Goal: Check status: Check status

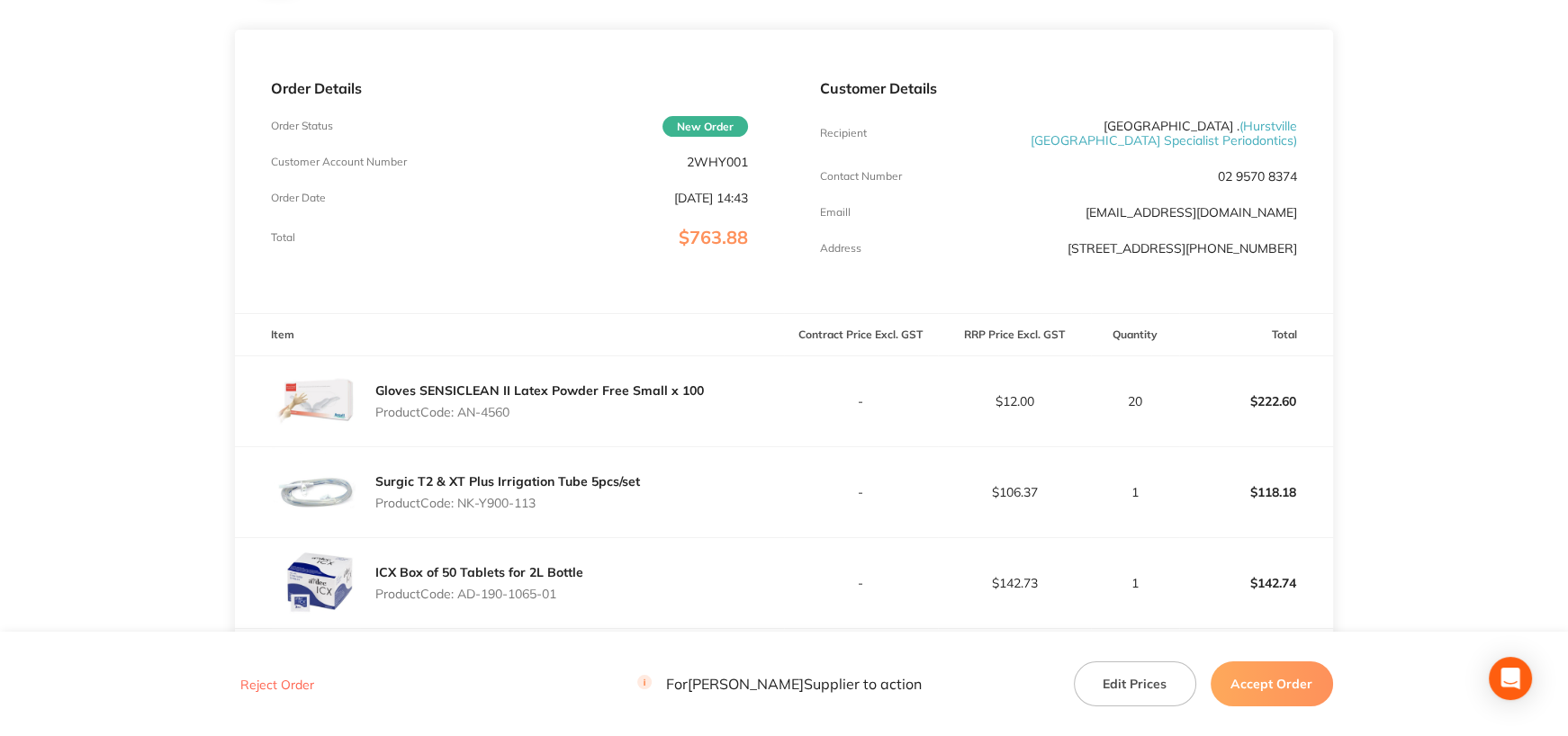
scroll to position [180, 0]
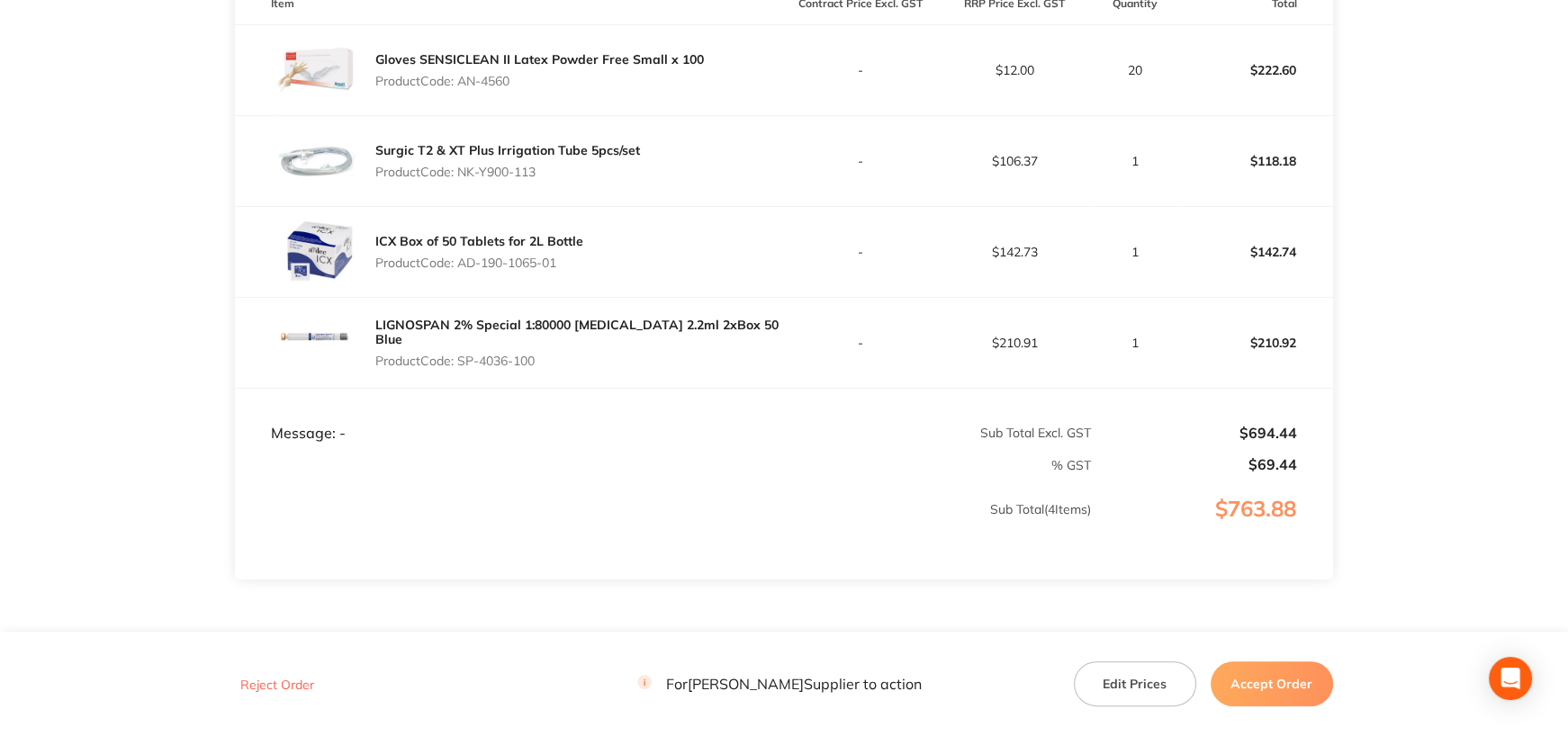
scroll to position [630, 0]
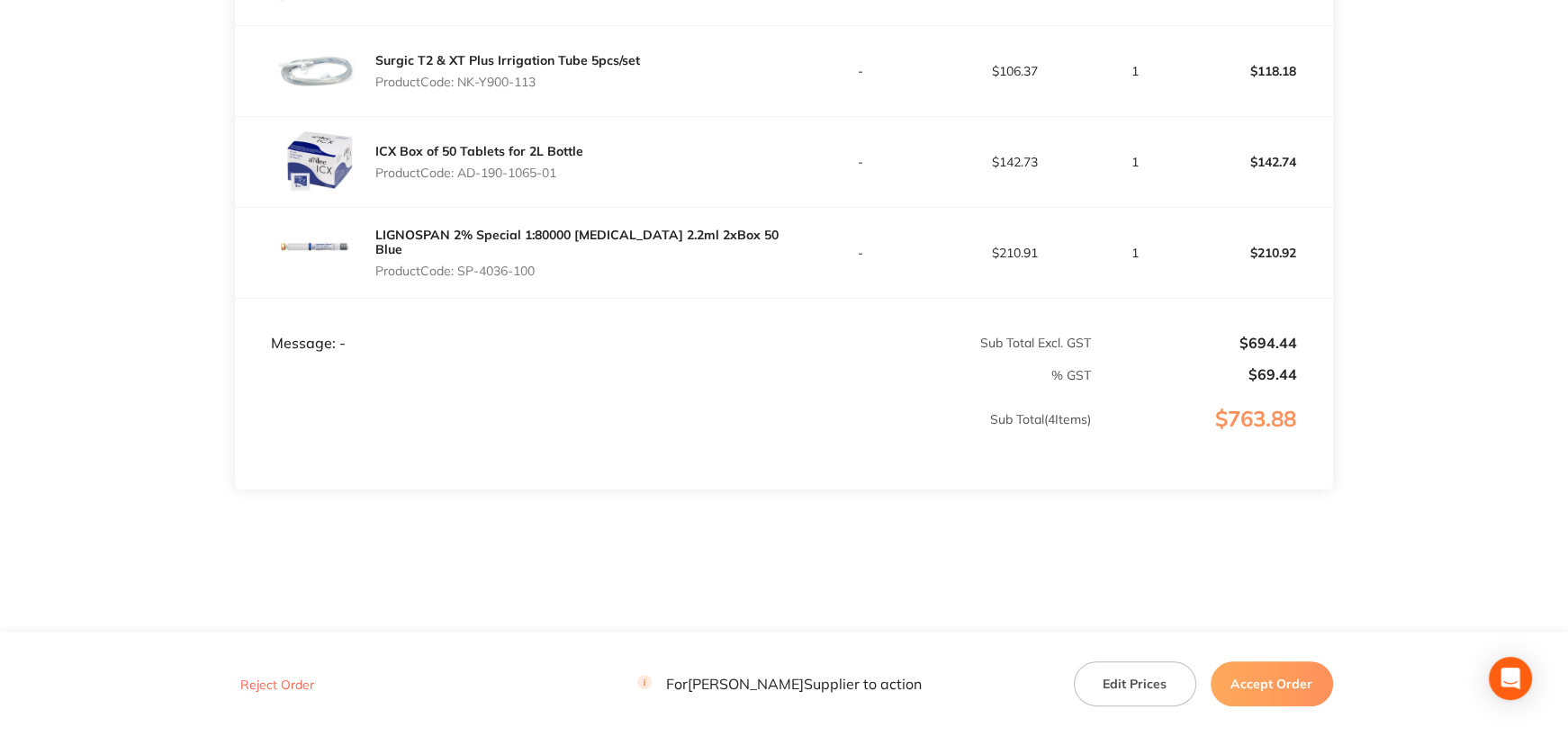
drag, startPoint x: 1567, startPoint y: 450, endPoint x: 1569, endPoint y: 420, distance: 30.1
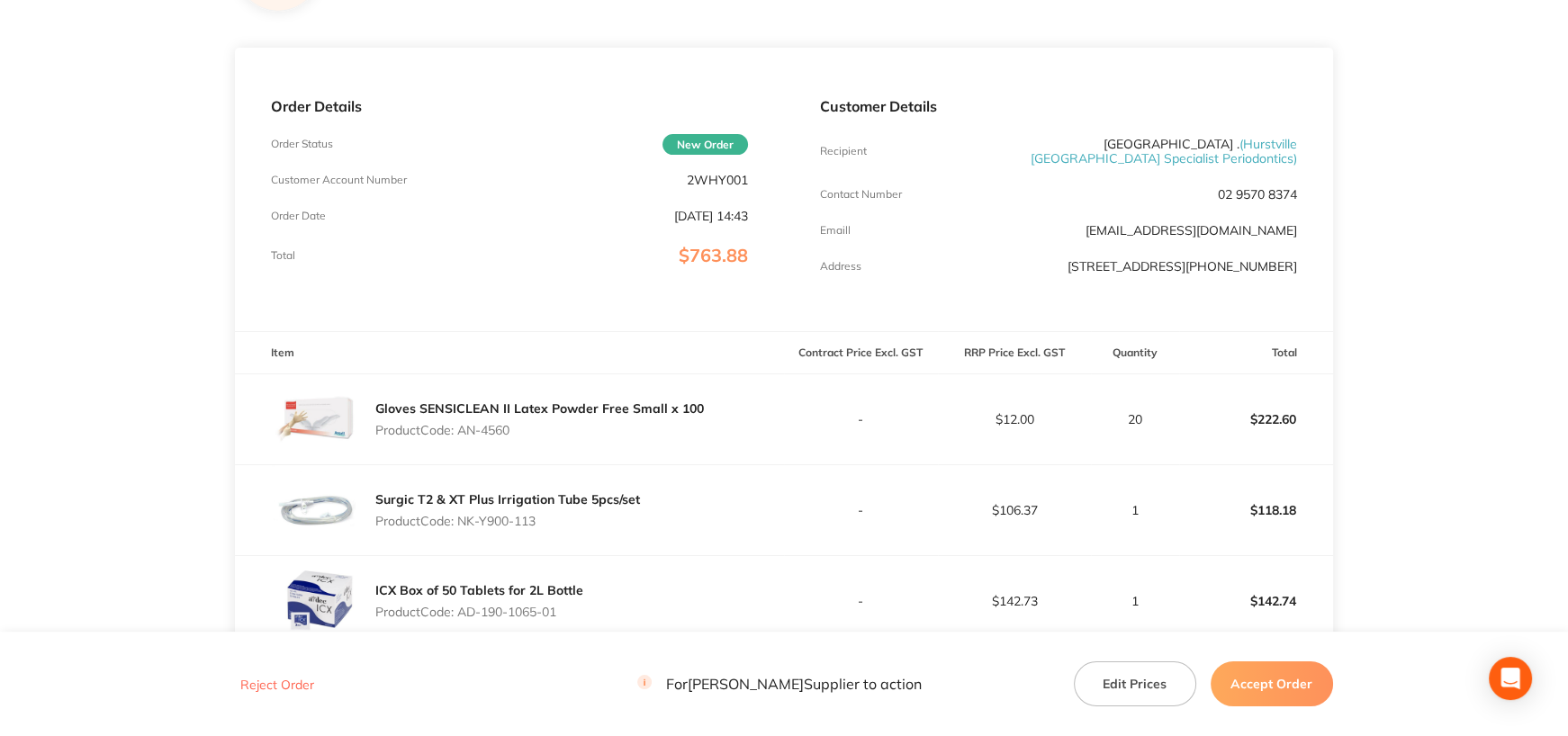
scroll to position [0, 0]
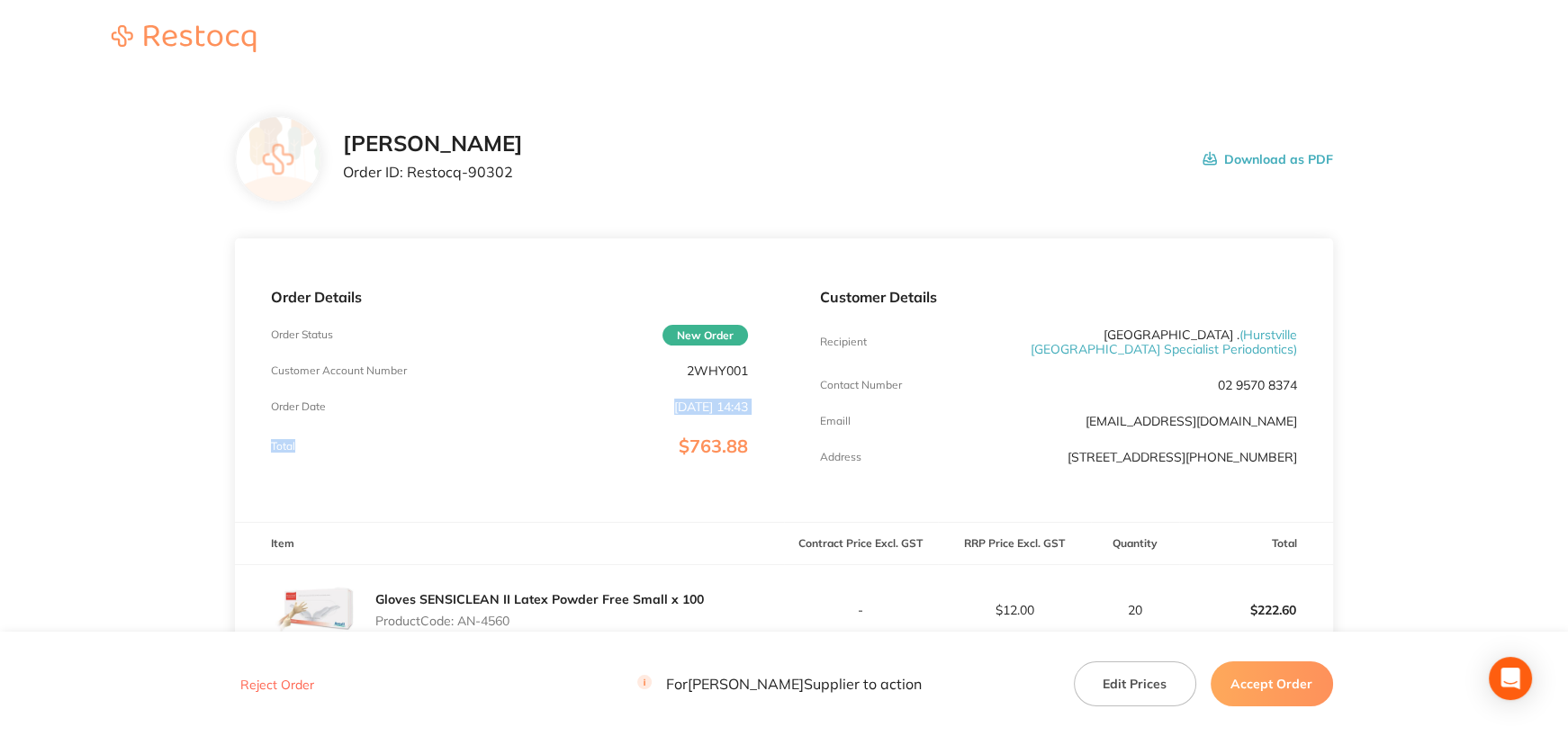
drag, startPoint x: 548, startPoint y: 434, endPoint x: 547, endPoint y: 371, distance: 63.0
click at [547, 390] on div "Order Details Order Status New Order Customer Account Number 2WHY001 Order Date…" at bounding box center [510, 379] width 549 height 283
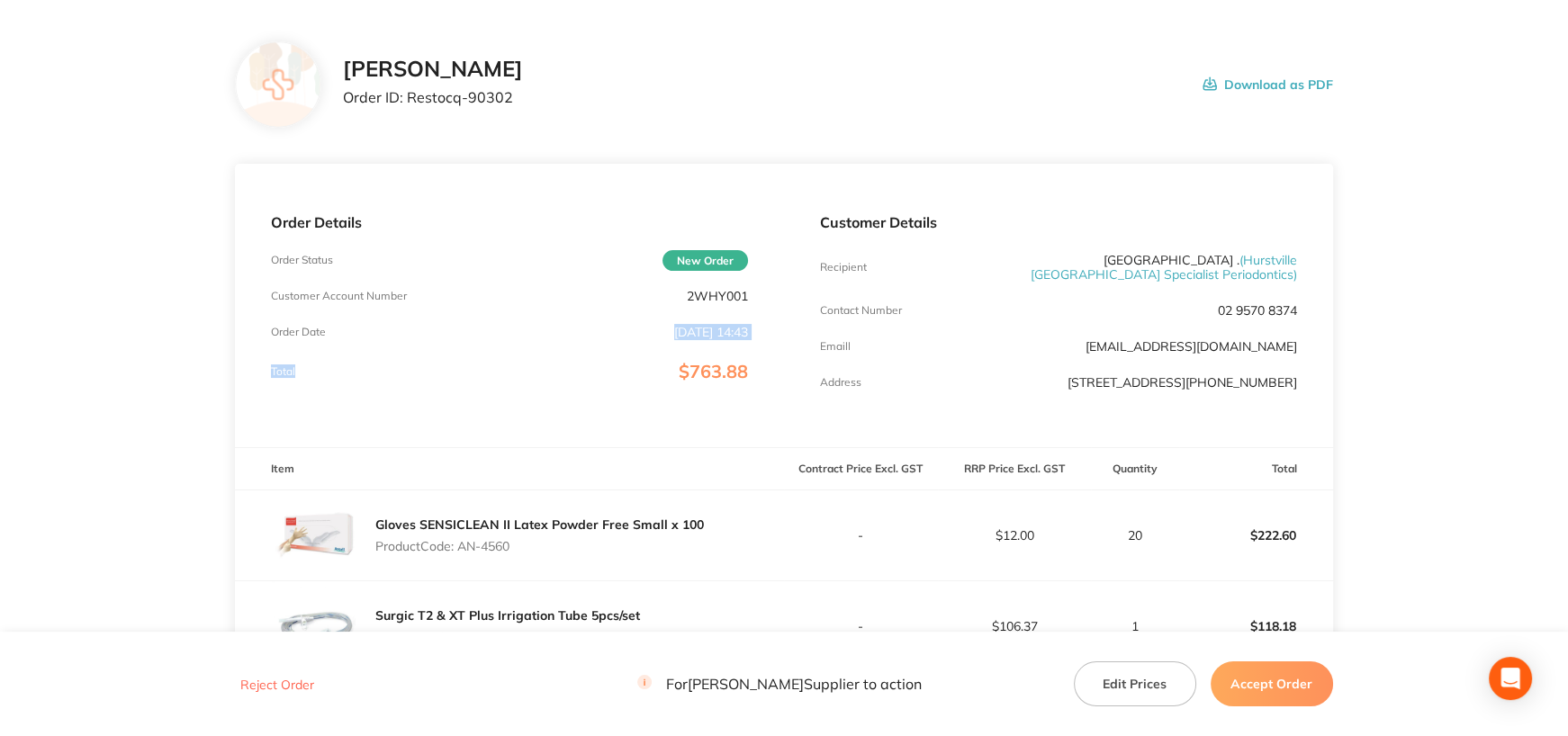
scroll to position [180, 0]
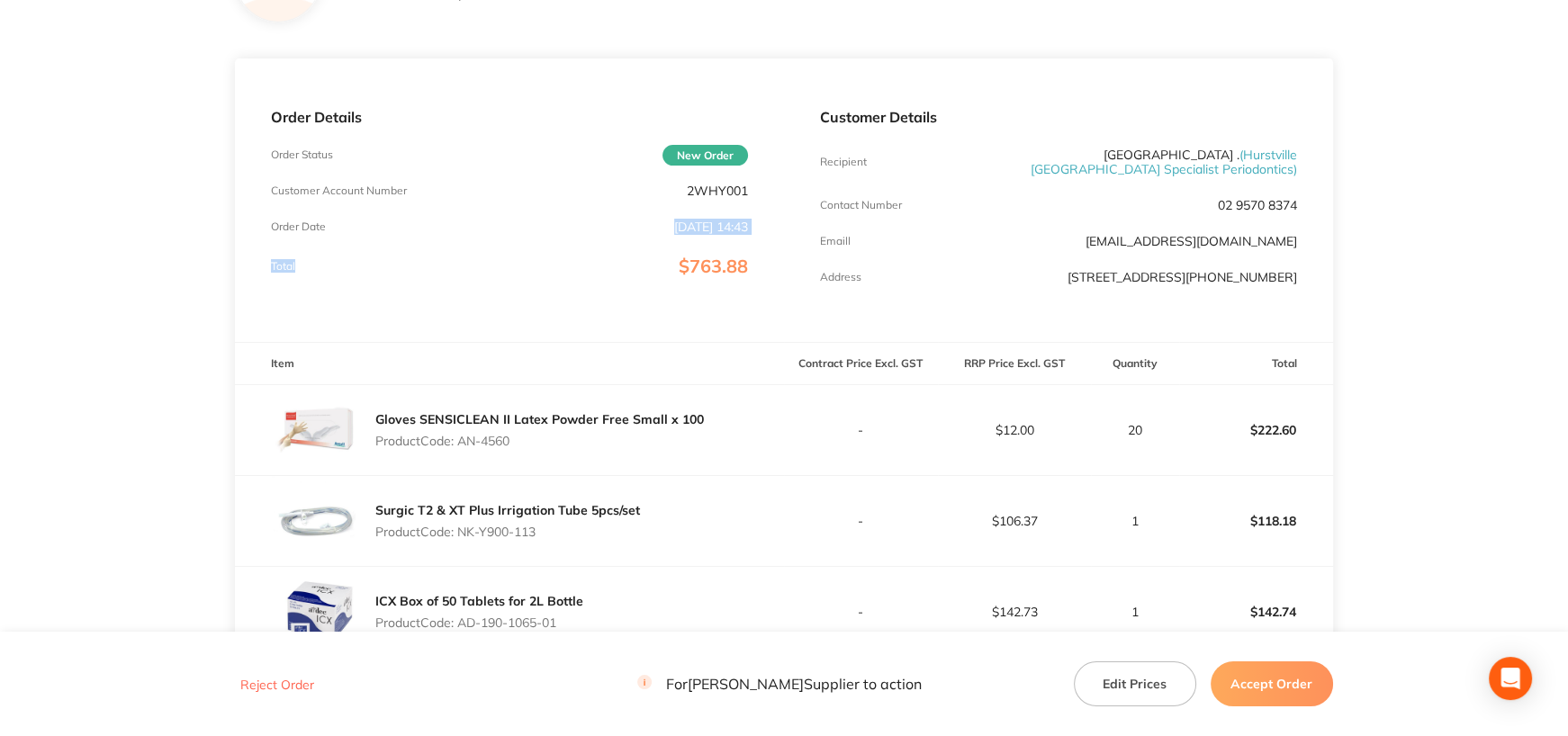
drag, startPoint x: 463, startPoint y: 439, endPoint x: 551, endPoint y: 458, distance: 90.0
click at [531, 439] on p "Product Code: AN-4560" at bounding box center [539, 441] width 329 height 15
copy p "AN-4560"
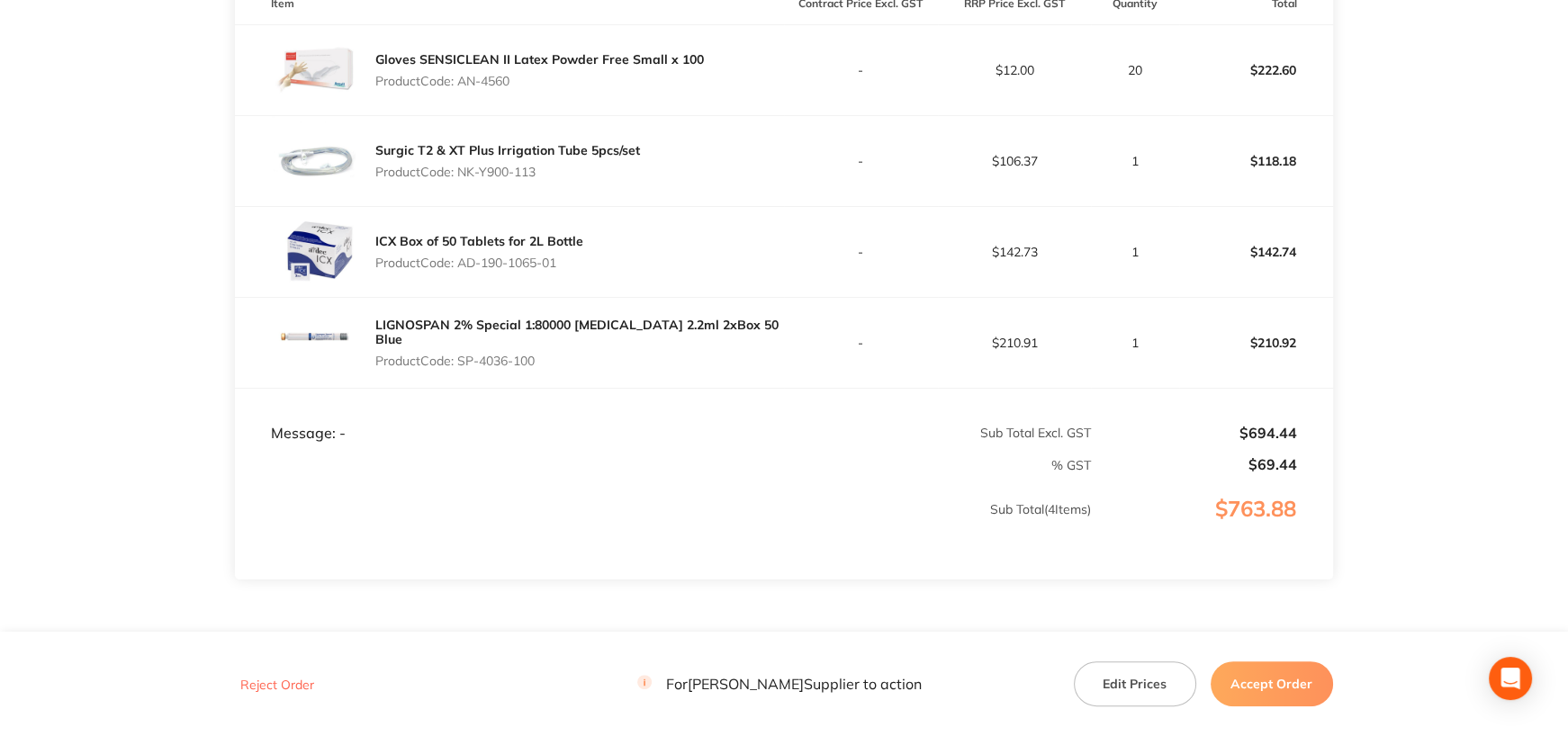
scroll to position [450, 0]
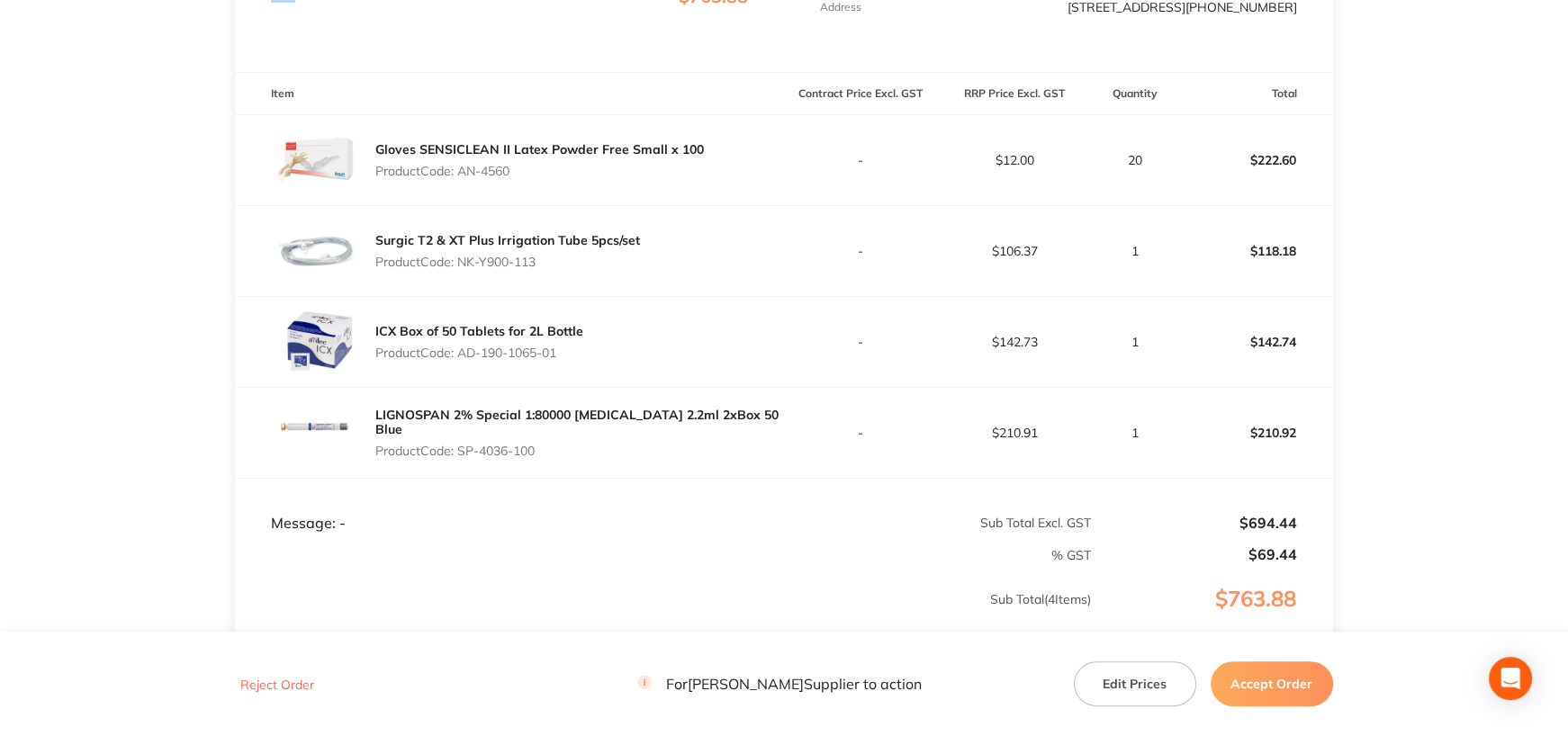
drag, startPoint x: 460, startPoint y: 260, endPoint x: 544, endPoint y: 280, distance: 86.3
click at [559, 263] on p "Product Code: NK-Y900-113" at bounding box center [508, 262] width 265 height 15
copy p "NK-Y900-113"
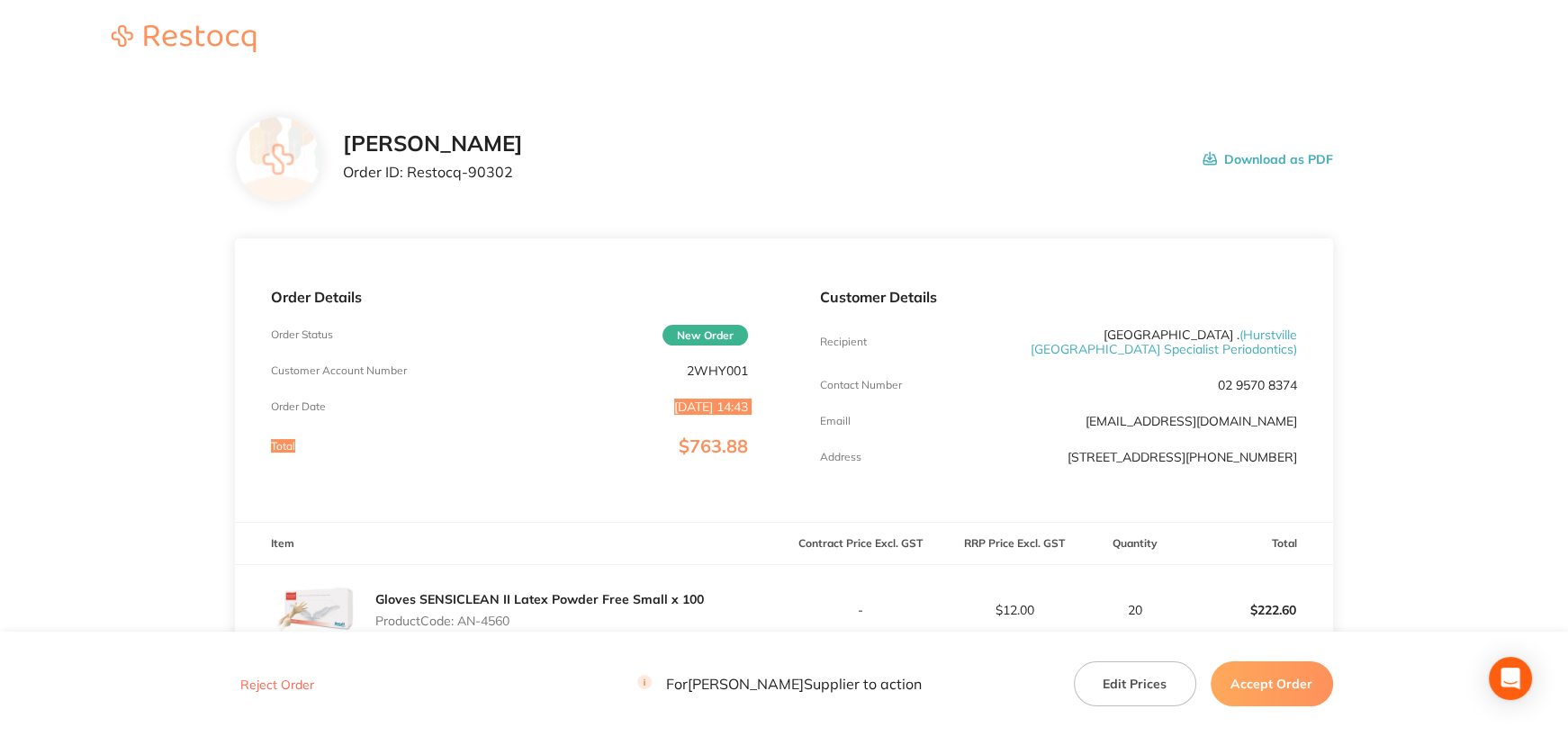
scroll to position [0, 0]
drag, startPoint x: 404, startPoint y: 171, endPoint x: 500, endPoint y: 176, distance: 96.1
click at [523, 176] on p "Order ID: Restocq- 90302" at bounding box center [433, 172] width 180 height 17
drag, startPoint x: 409, startPoint y: 172, endPoint x: 644, endPoint y: 205, distance: 237.3
click at [599, 201] on div "[PERSON_NAME] Order ID: Restocq- 90302 Download as PDF" at bounding box center [784, 159] width 1097 height 86
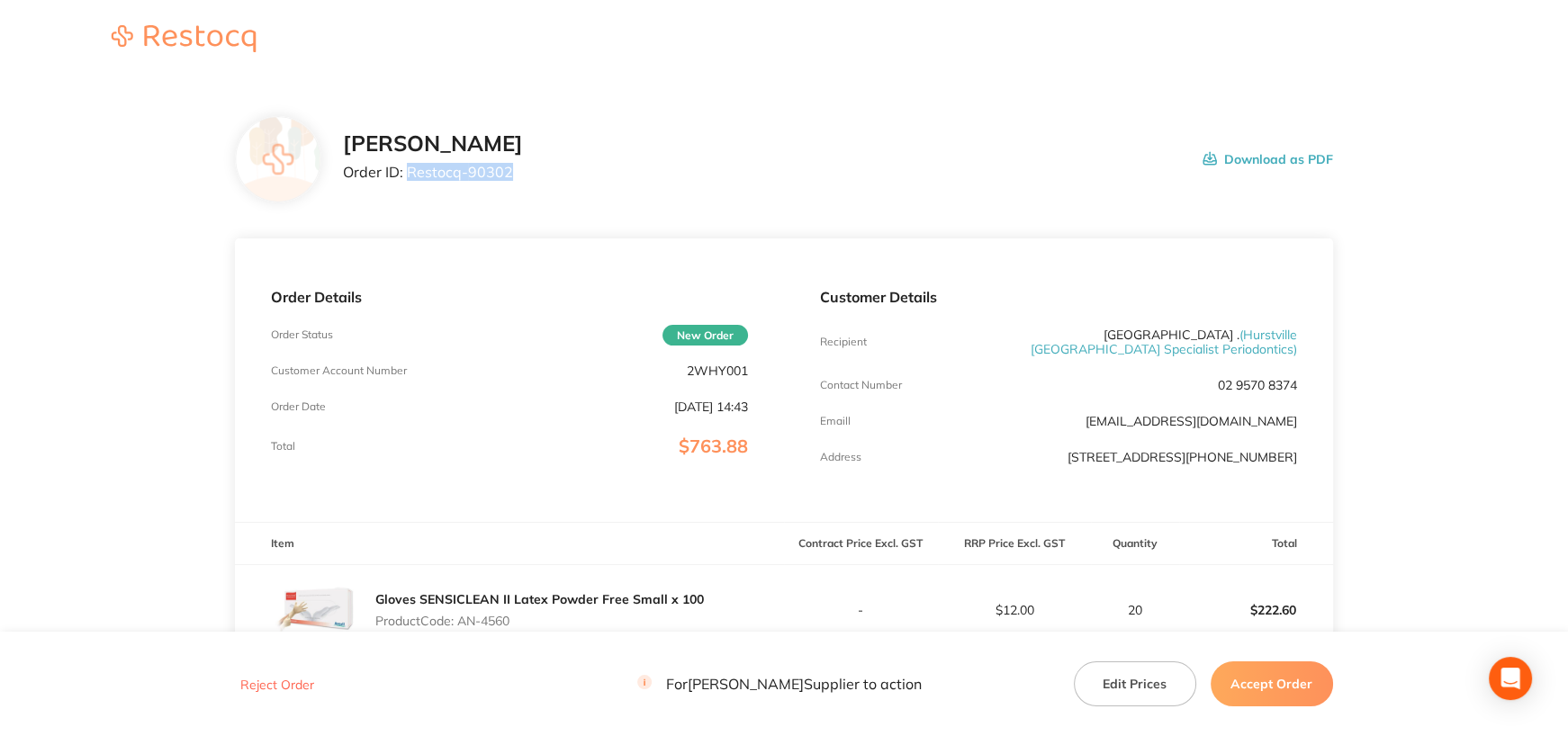
copy p "Restocq- 90302"
click at [576, 187] on div "[PERSON_NAME] Order ID: Restocq- 90302 Download as PDF" at bounding box center [784, 159] width 1097 height 86
